Goal: Information Seeking & Learning: Learn about a topic

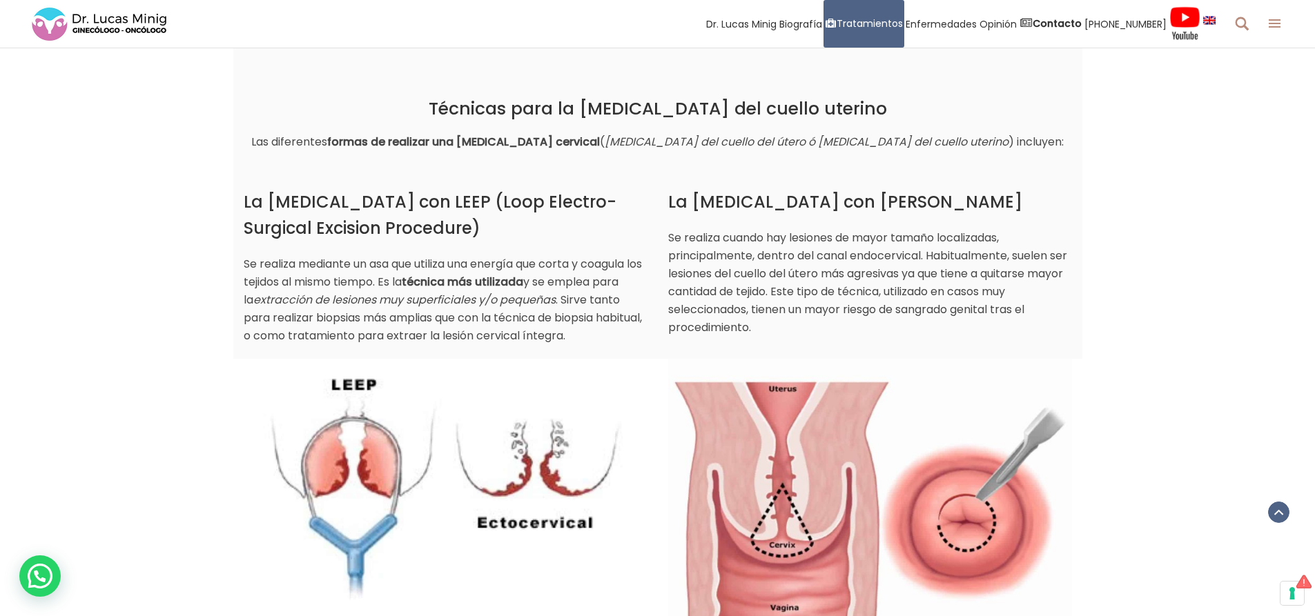
scroll to position [621, 0]
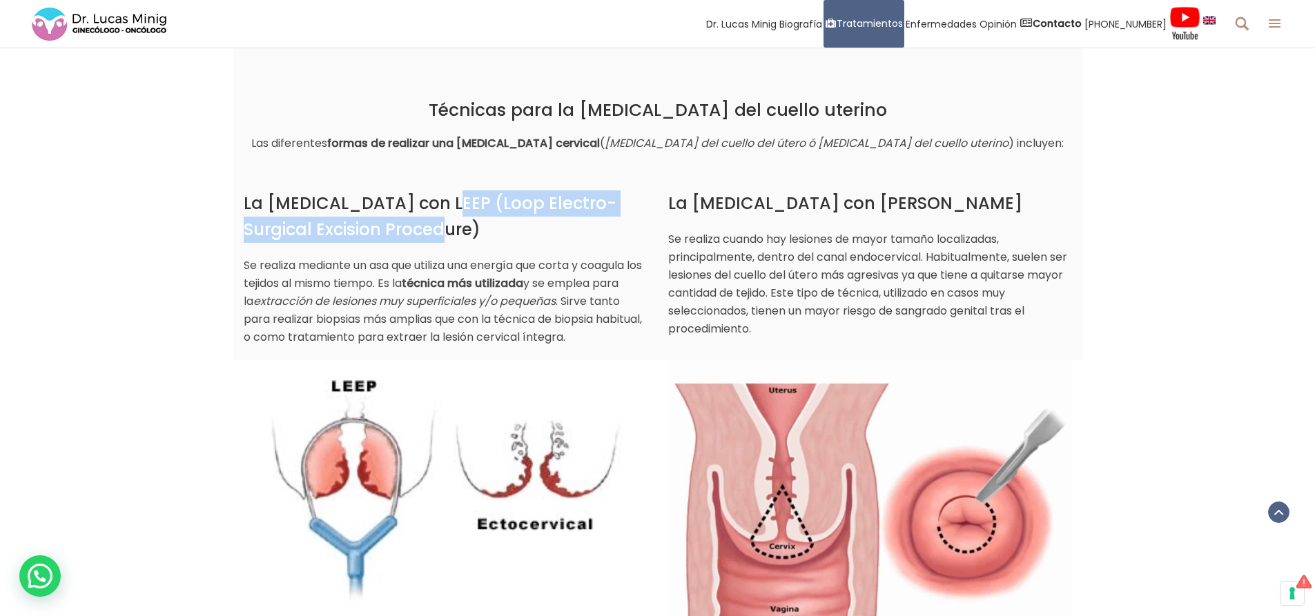
drag, startPoint x: 437, startPoint y: 202, endPoint x: 420, endPoint y: 237, distance: 38.6
click at [420, 237] on h3 "La [MEDICAL_DATA] con LEEP (Loop Electro-Surgical Excision Procedure)" at bounding box center [446, 217] width 404 height 52
copy h3 "(Loop Electro-Surgical Excision Procedure)"
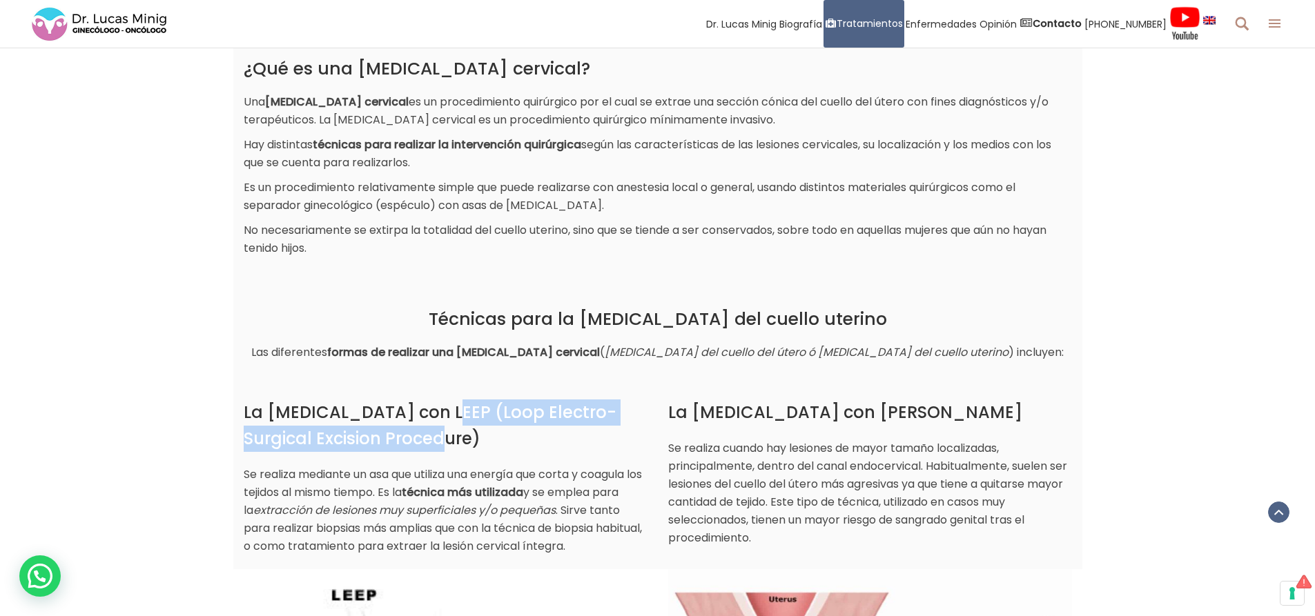
scroll to position [345, 0]
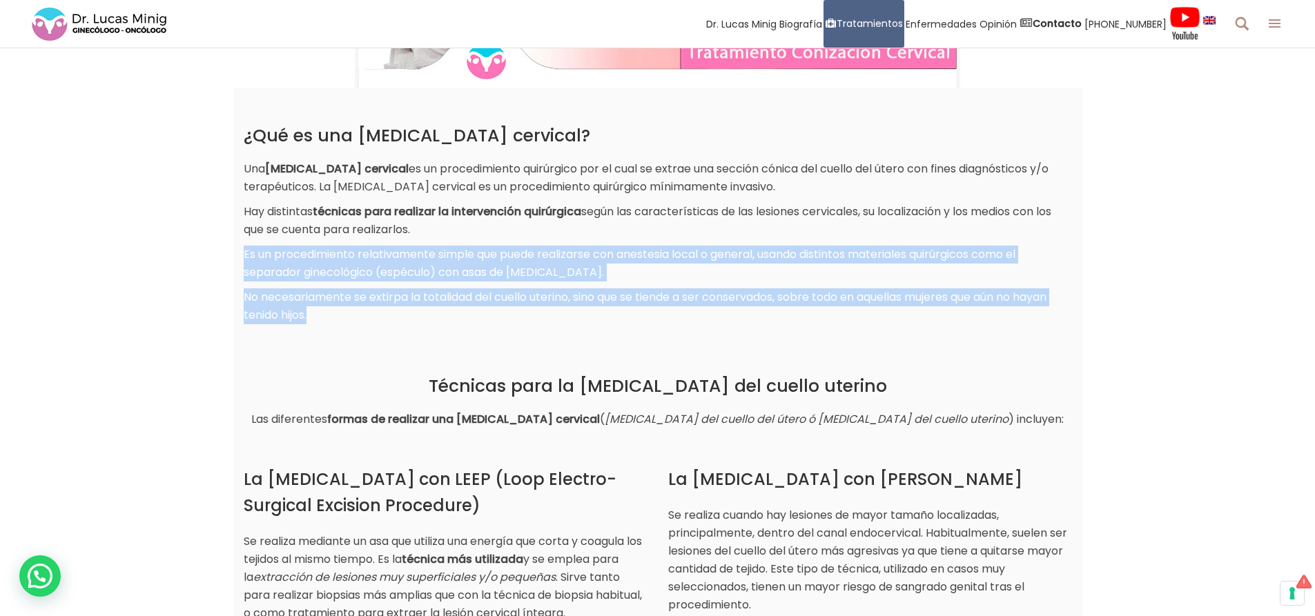
drag, startPoint x: 246, startPoint y: 254, endPoint x: 322, endPoint y: 312, distance: 96.1
click at [322, 312] on div "¿Qué es una conización cervical? Una conización cervical es un procedimiento qu…" at bounding box center [658, 225] width 828 height 199
copy div "Es un procedimiento relativamente simple que puede realizarse con anestesia loc…"
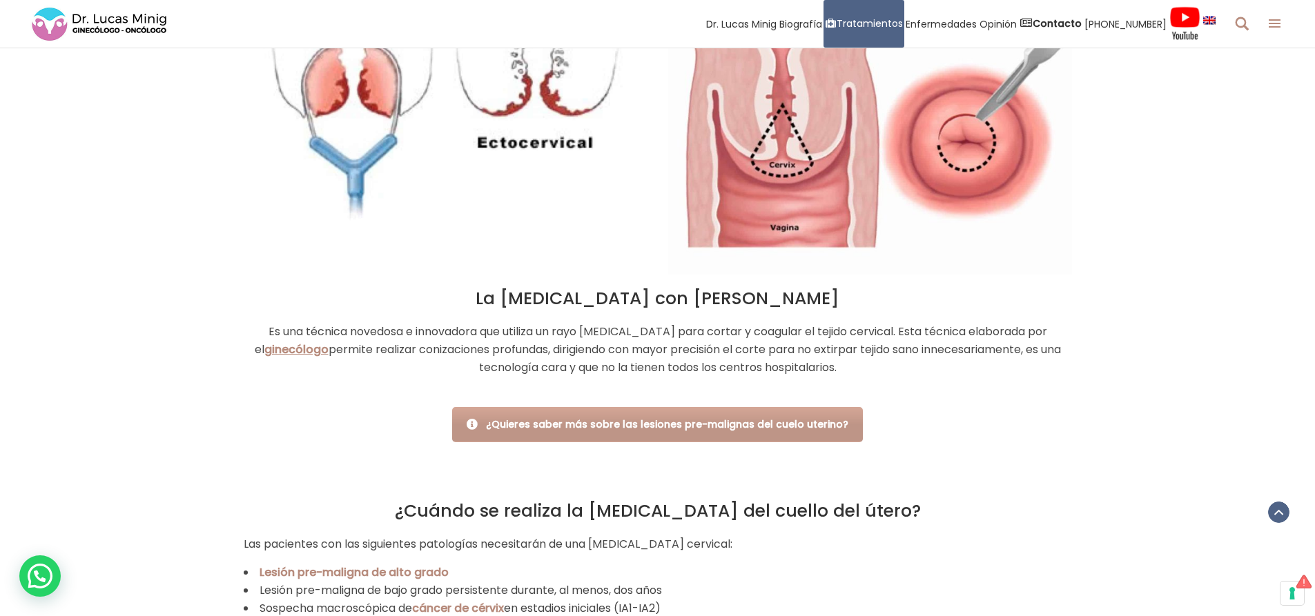
scroll to position [897, 0]
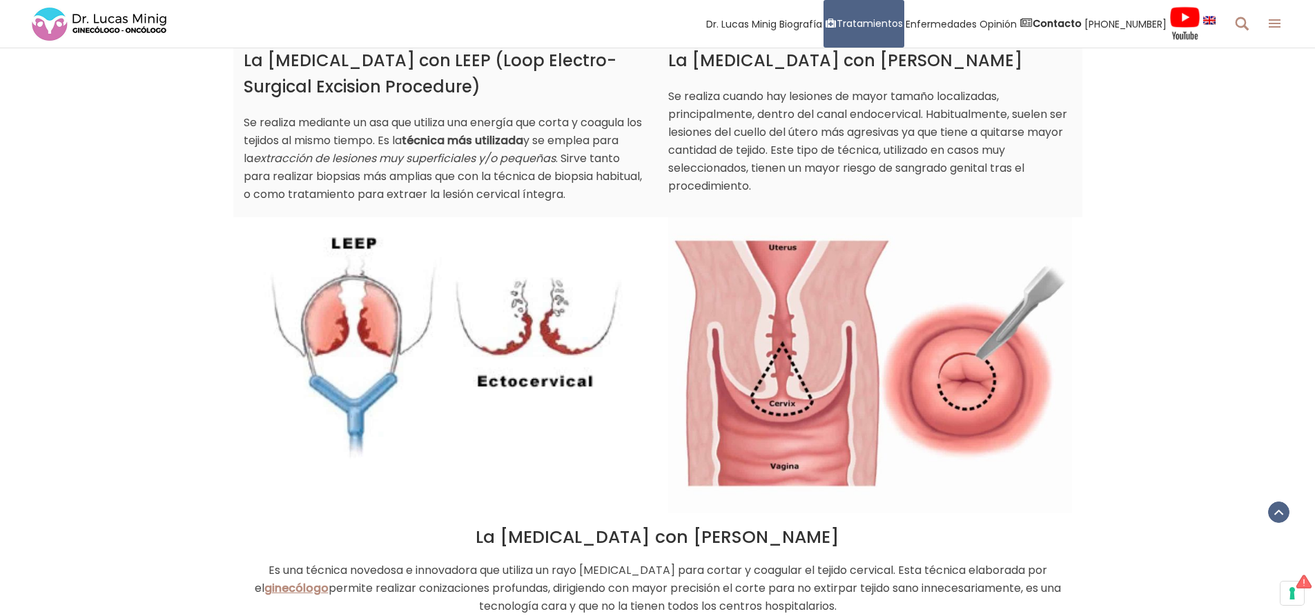
scroll to position [828, 0]
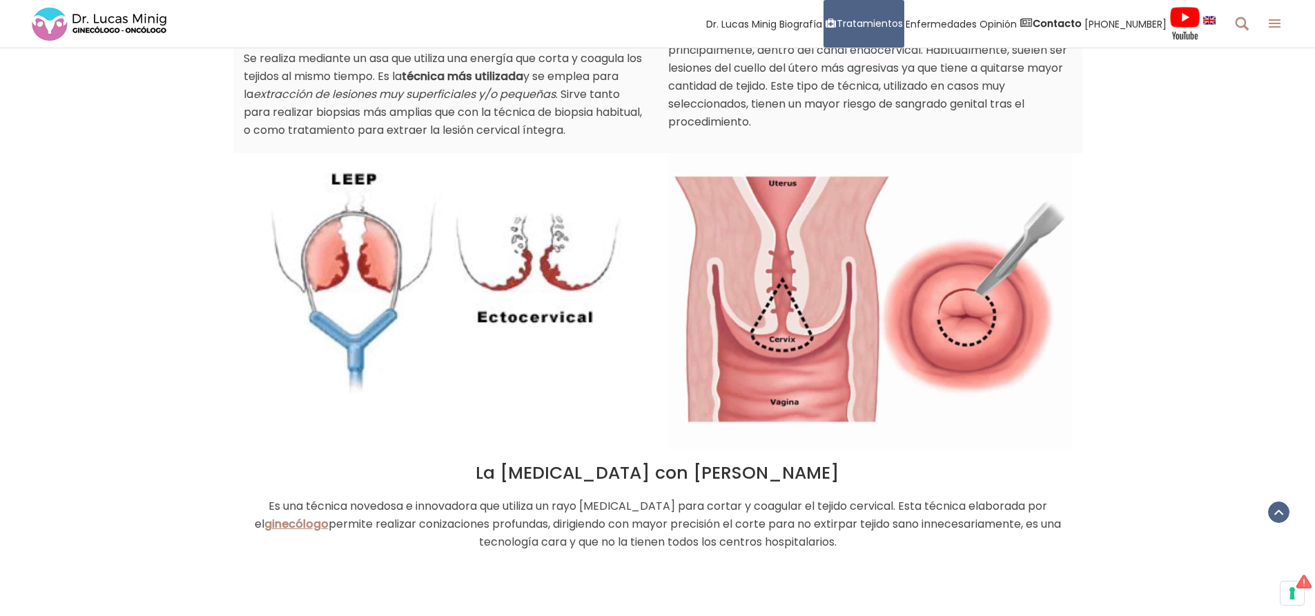
click at [837, 324] on img at bounding box center [870, 301] width 404 height 296
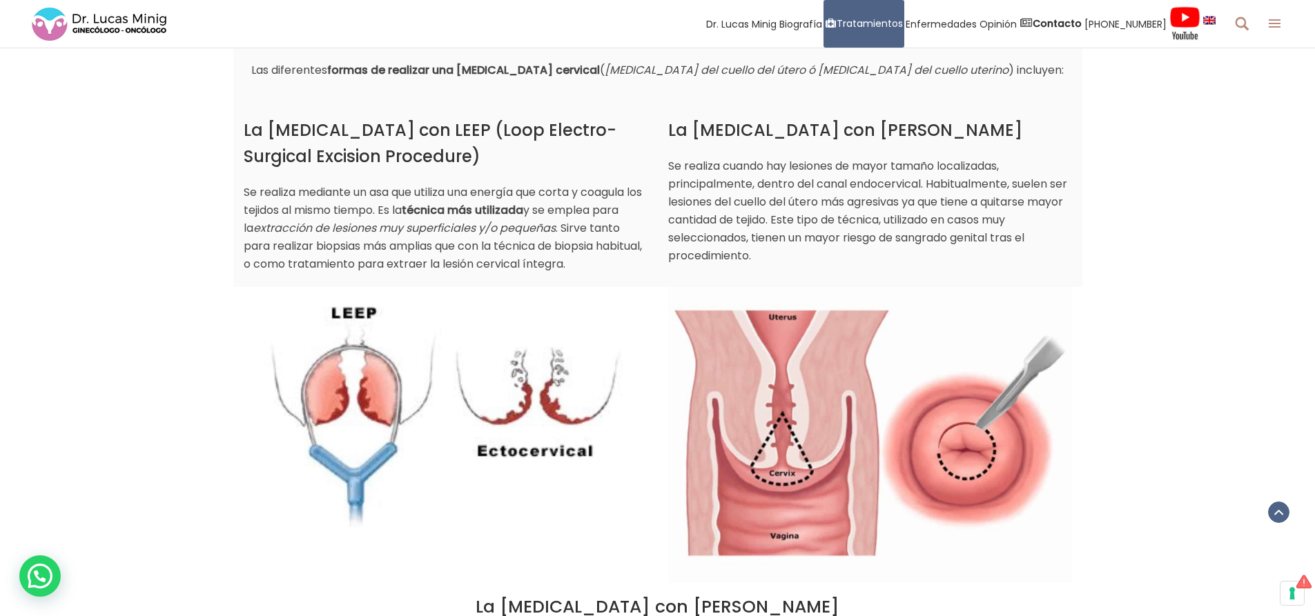
scroll to position [690, 0]
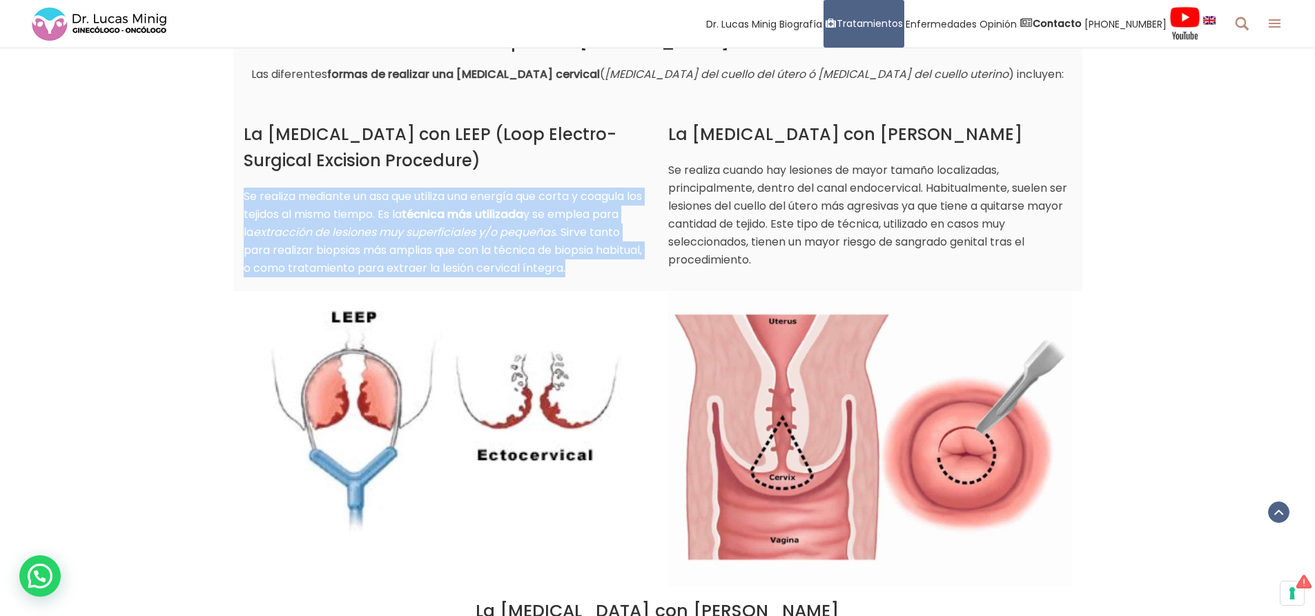
drag, startPoint x: 242, startPoint y: 196, endPoint x: 619, endPoint y: 273, distance: 384.7
click at [619, 273] on div "La [MEDICAL_DATA] con LEEP (Loop Electro-Surgical Excision Procedure) Se realiz…" at bounding box center [445, 181] width 425 height 194
copy p "Se realiza mediante un asa que utiliza una energía que corta y coagula los teji…"
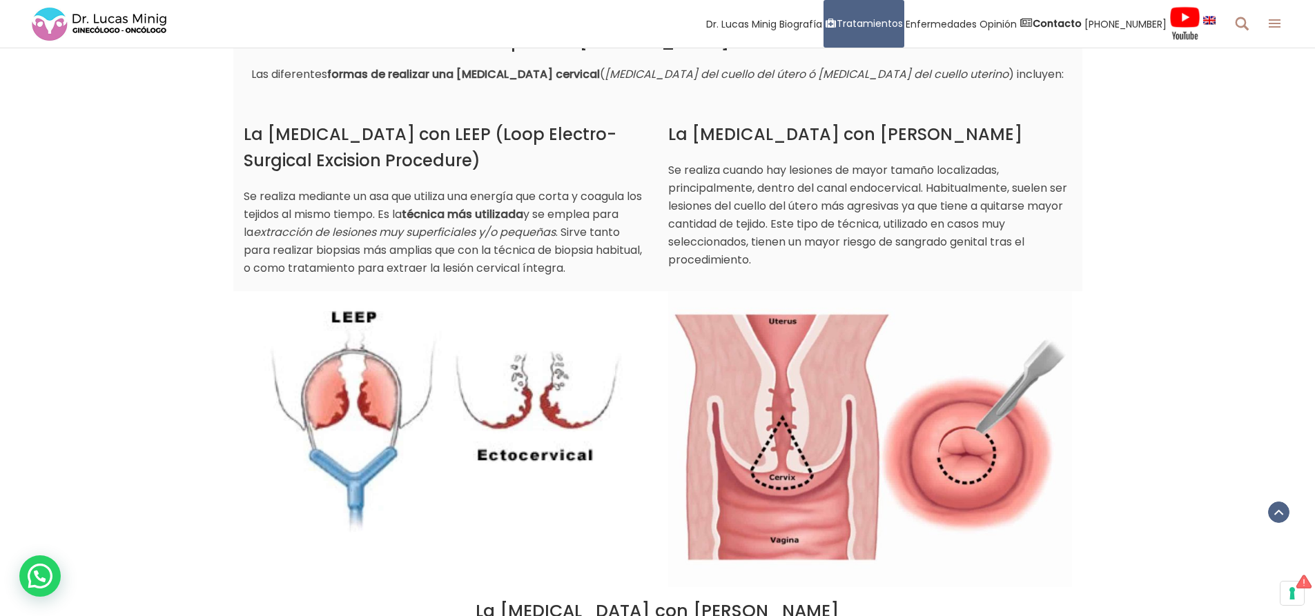
click at [829, 243] on p "Se realiza cuando hay lesiones de mayor tamaño localizadas, principalmente, den…" at bounding box center [870, 216] width 404 height 108
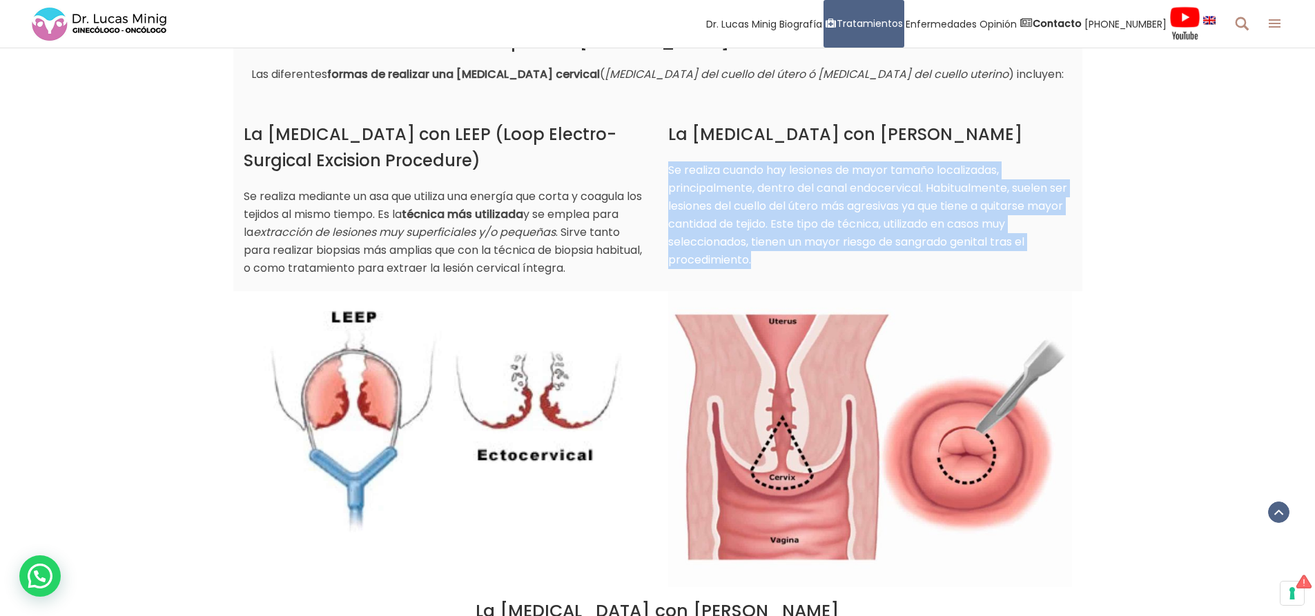
drag, startPoint x: 668, startPoint y: 168, endPoint x: 764, endPoint y: 253, distance: 127.7
click at [764, 253] on p "Se realiza cuando hay lesiones de mayor tamaño localizadas, principalmente, den…" at bounding box center [870, 216] width 404 height 108
copy p "Se realiza cuando hay lesiones de mayor tamaño localizadas, principalmente, den…"
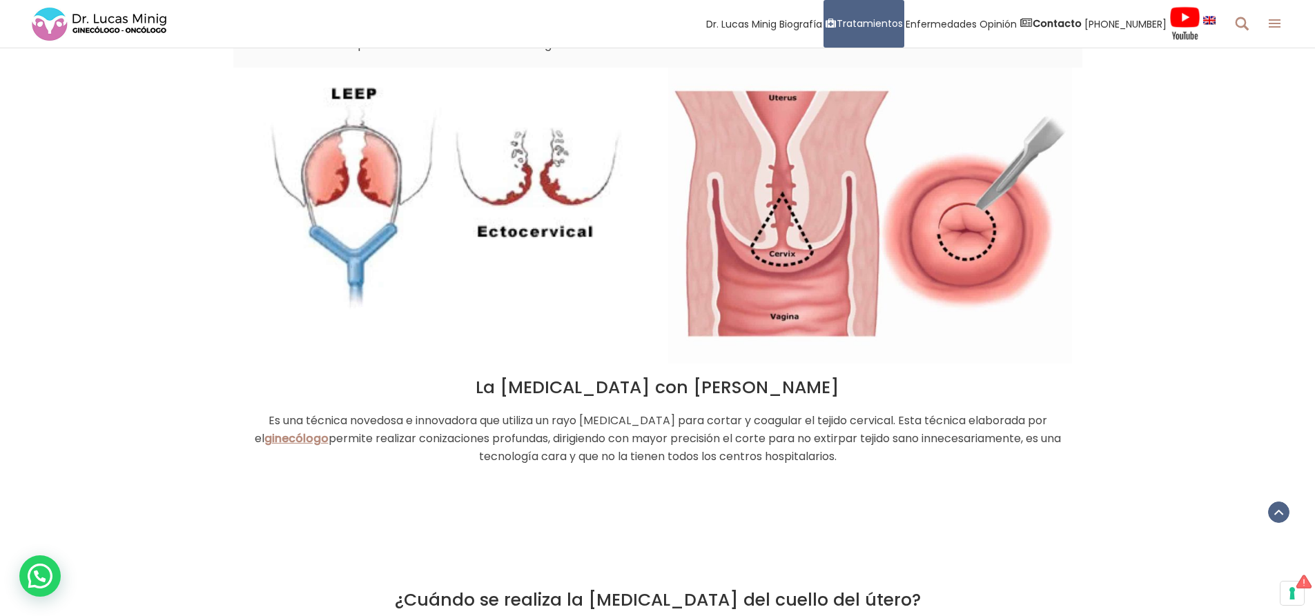
scroll to position [966, 0]
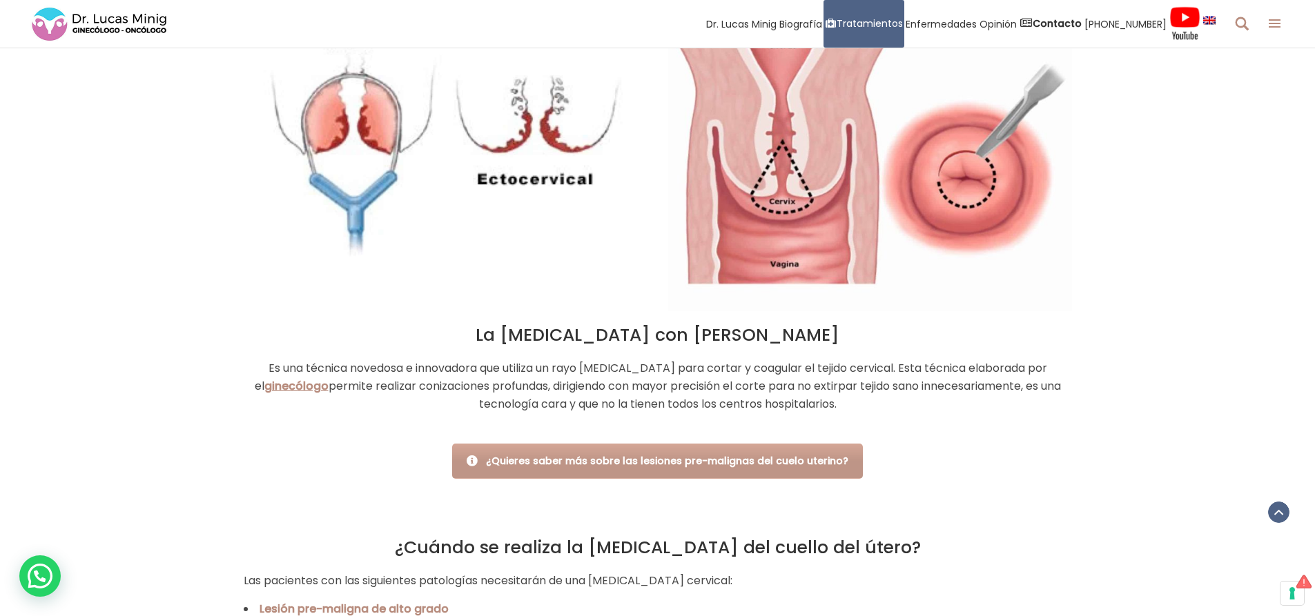
drag, startPoint x: 275, startPoint y: 369, endPoint x: 913, endPoint y: 412, distance: 639.9
click at [913, 412] on p "Es una técnica novedosa e innovadora que utiliza un rayo [MEDICAL_DATA] para co…" at bounding box center [658, 387] width 828 height 54
copy p "Es una técnica novedosa e innovadora que utiliza un rayo [MEDICAL_DATA] para co…"
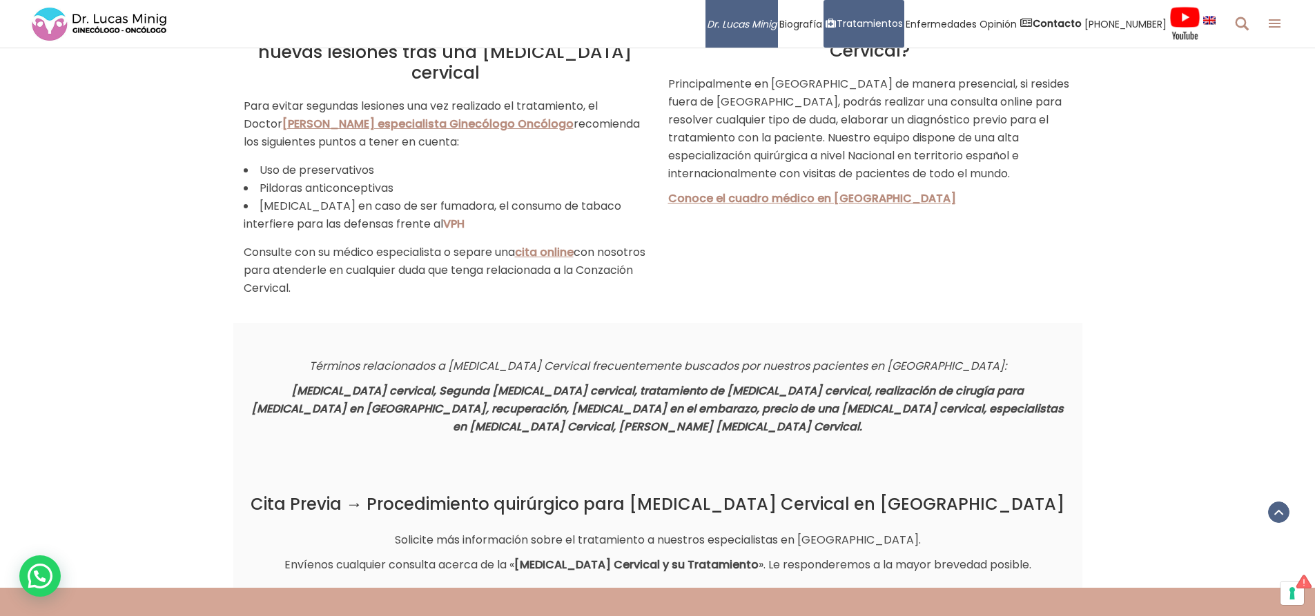
scroll to position [2071, 0]
